Goal: Task Accomplishment & Management: Use online tool/utility

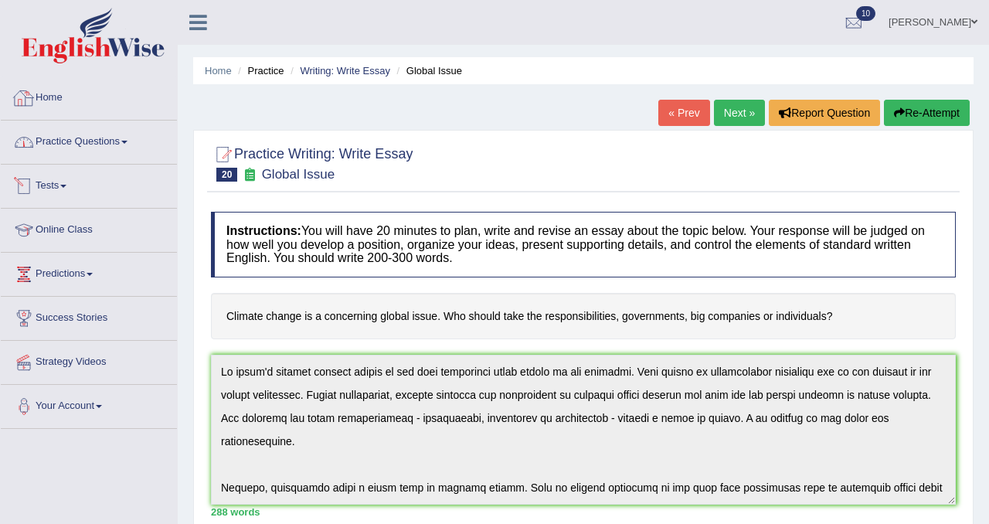
scroll to position [278, 0]
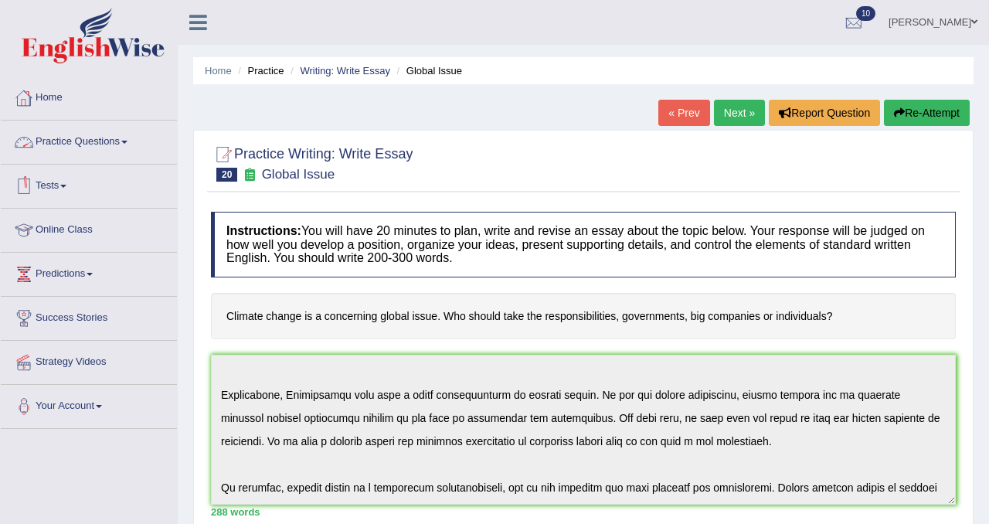
click at [55, 100] on link "Home" at bounding box center [89, 95] width 176 height 39
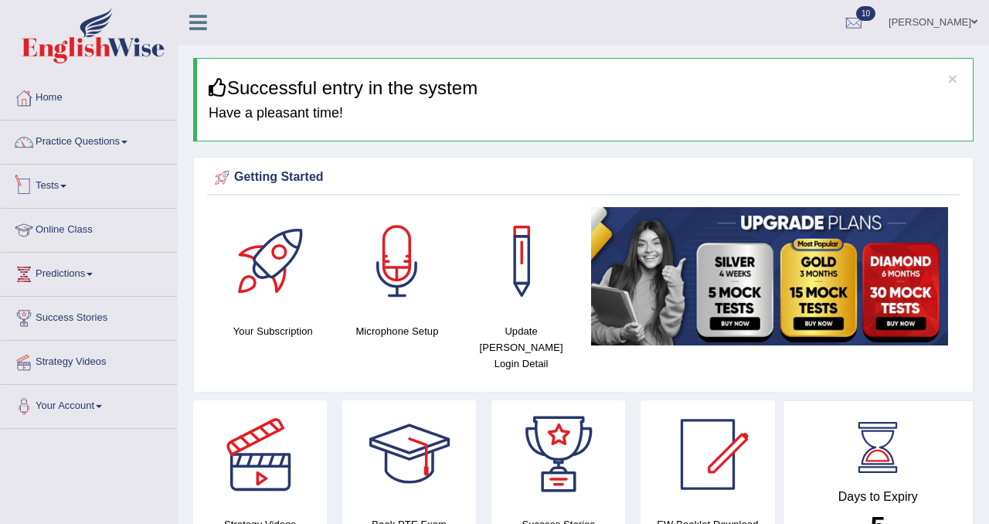
click at [62, 192] on link "Tests" at bounding box center [89, 184] width 176 height 39
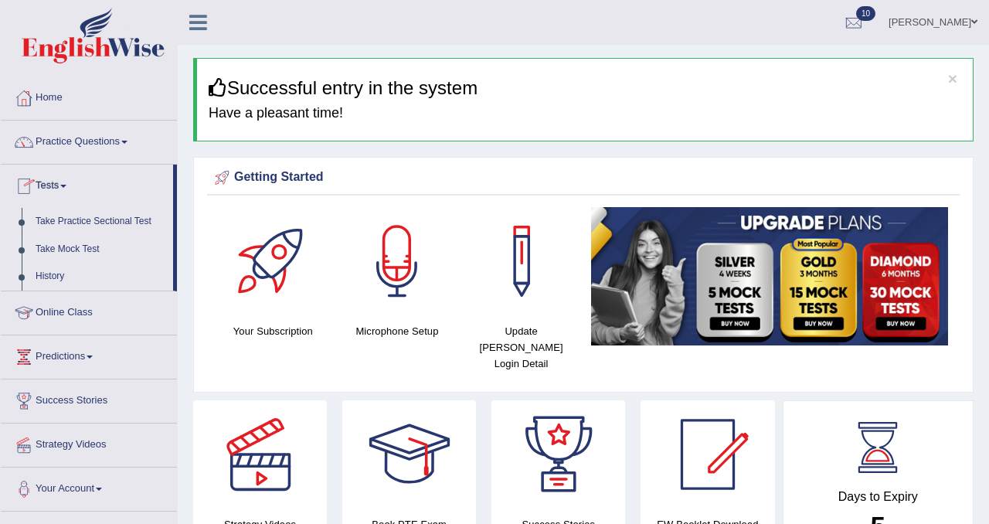
click at [80, 253] on link "Take Mock Test" at bounding box center [101, 250] width 144 height 28
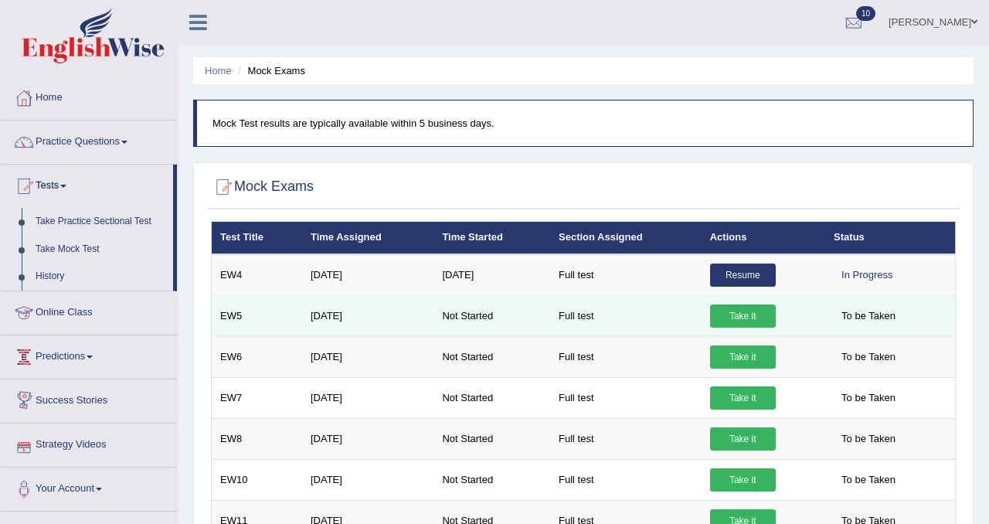
click at [738, 314] on link "Take it" at bounding box center [743, 315] width 66 height 23
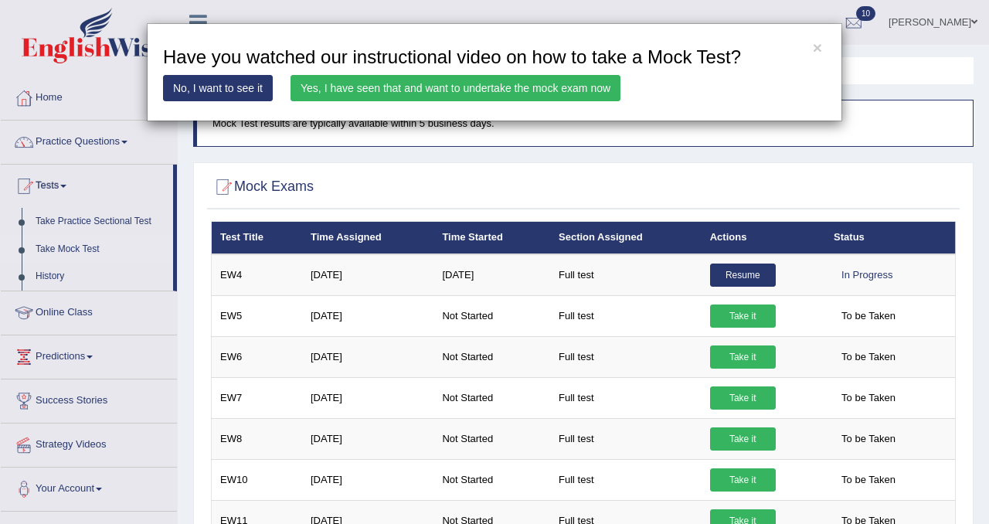
click at [417, 87] on link "Yes, I have seen that and want to undertake the mock exam now" at bounding box center [455, 88] width 330 height 26
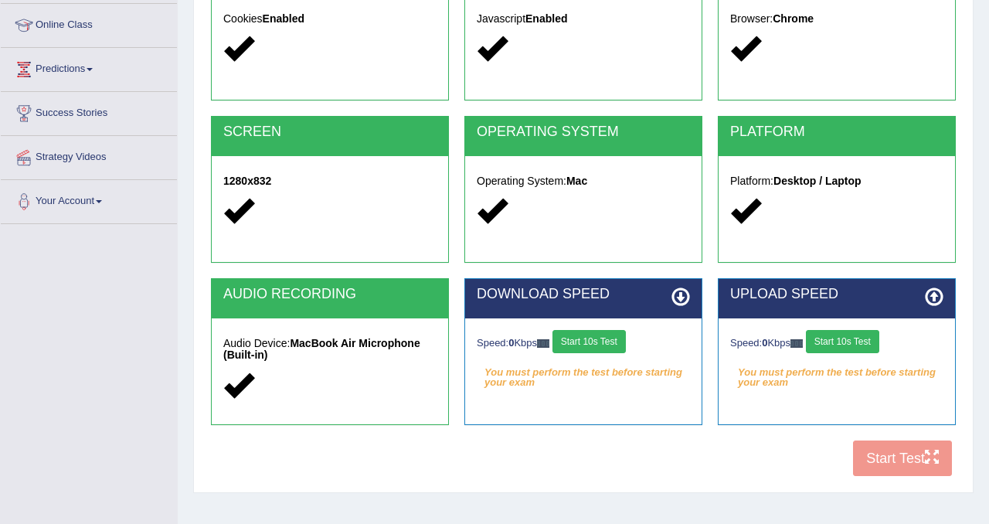
scroll to position [209, 0]
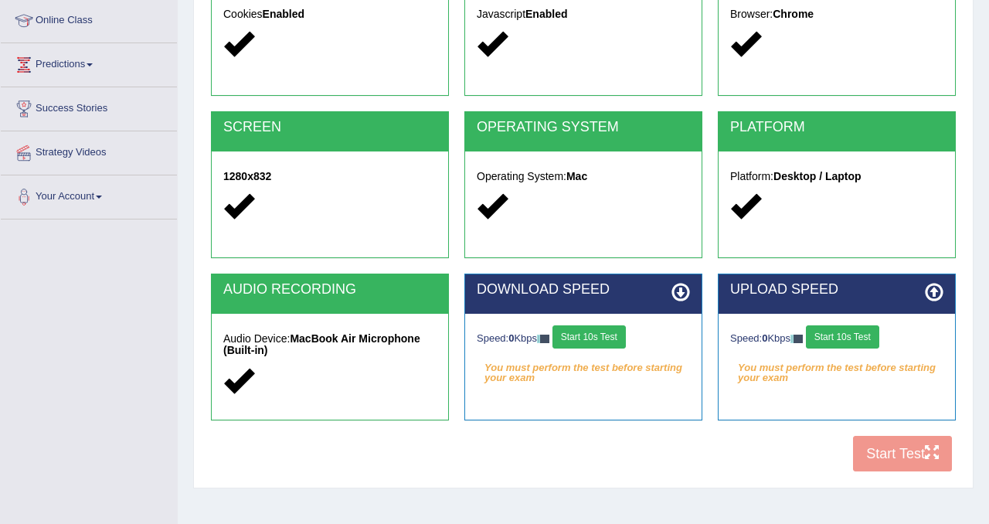
click at [620, 344] on button "Start 10s Test" at bounding box center [588, 336] width 73 height 23
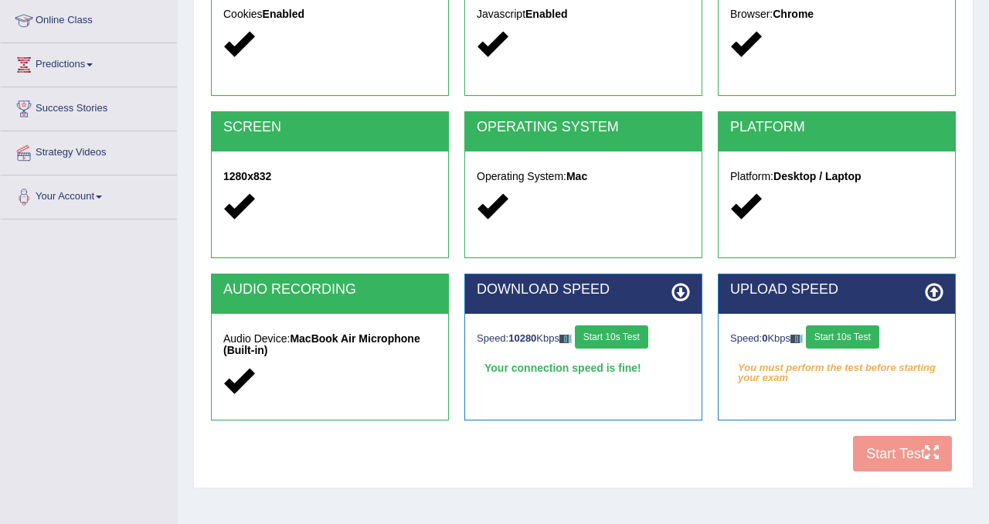
click at [864, 341] on button "Start 10s Test" at bounding box center [842, 336] width 73 height 23
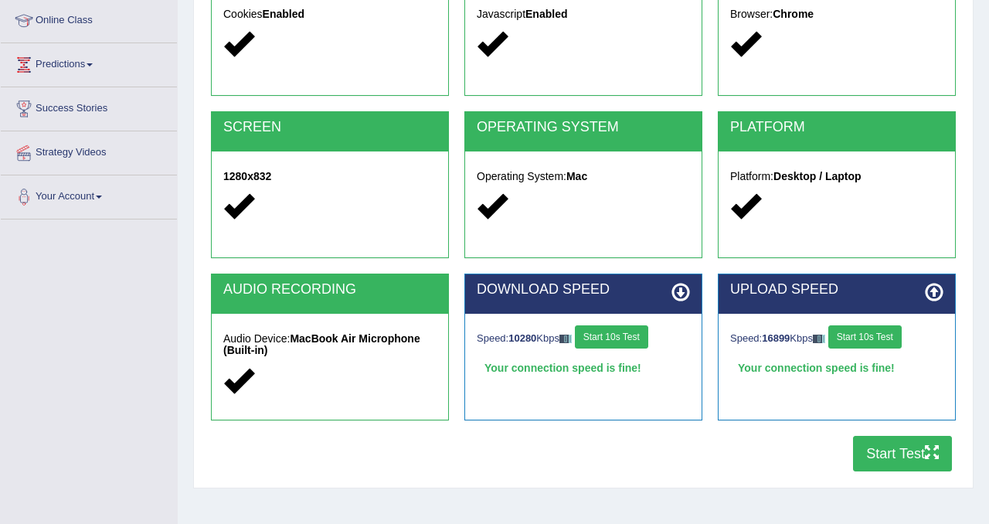
click at [894, 456] on button "Start Test" at bounding box center [902, 454] width 99 height 36
